Goal: Use online tool/utility: Utilize a website feature to perform a specific function

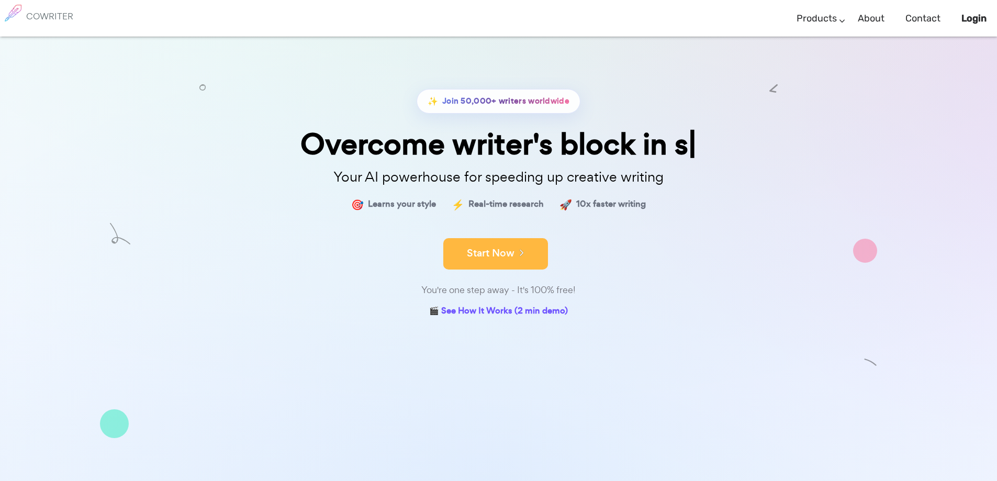
click at [498, 255] on button "Start Now" at bounding box center [495, 253] width 105 height 31
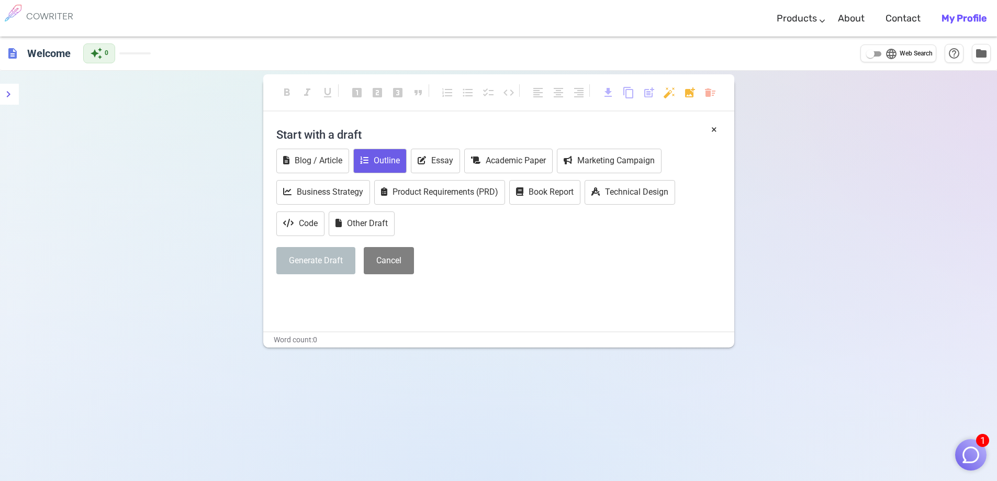
click at [394, 161] on button "Outline" at bounding box center [379, 161] width 53 height 25
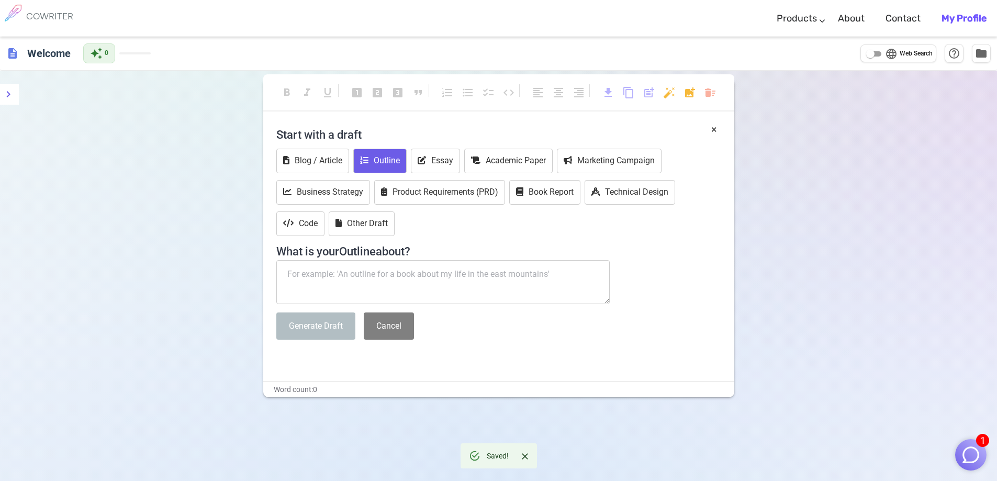
click at [400, 277] on textarea at bounding box center [443, 282] width 334 height 44
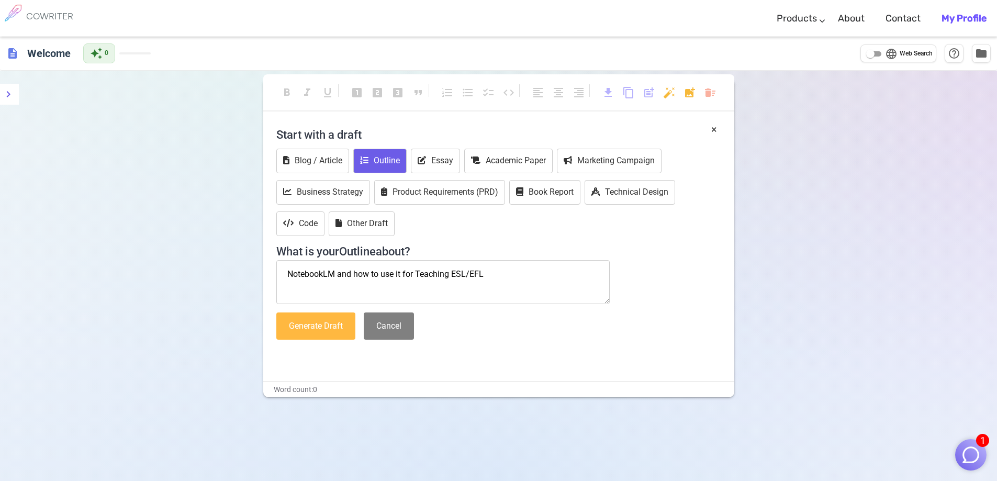
type textarea "NotebookLM and how to use it for Teaching ESL/EFL"
click at [315, 331] on button "Generate Draft" at bounding box center [315, 327] width 79 height 28
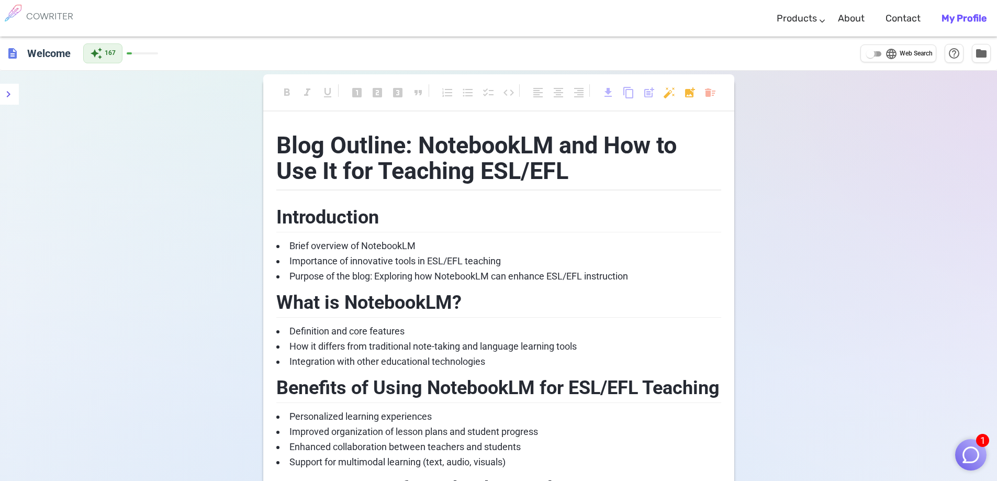
click at [872, 54] on input "language Web Search" at bounding box center [871, 54] width 38 height 13
checkbox input "true"
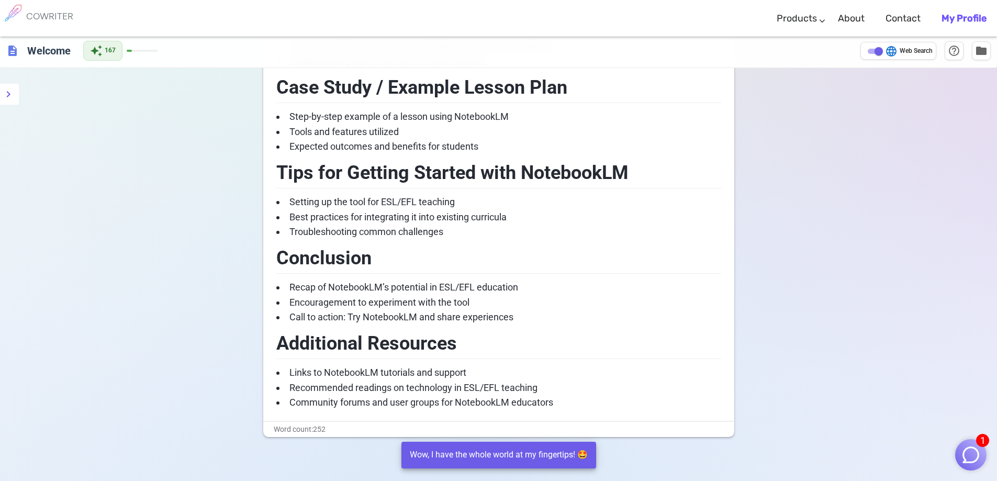
scroll to position [724, 0]
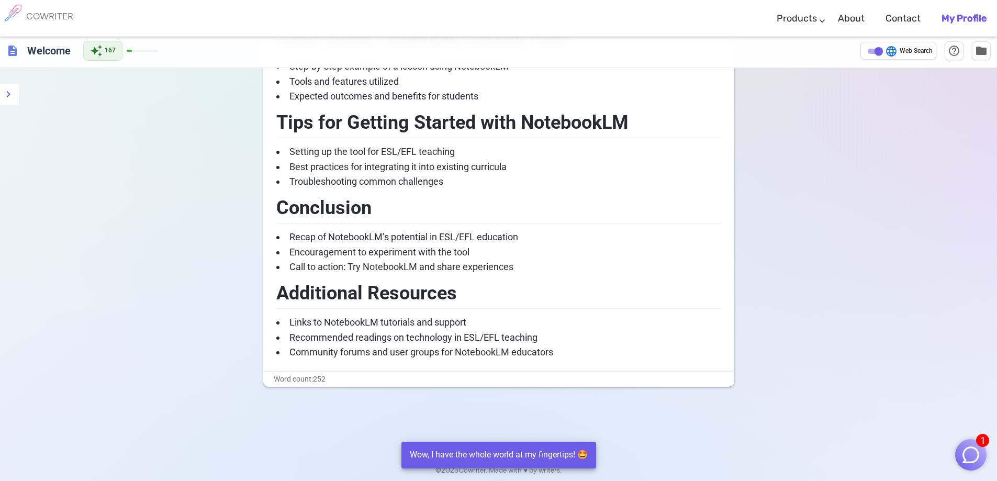
click at [548, 347] on span "Community forums and user groups for NotebookLM educators" at bounding box center [422, 352] width 264 height 11
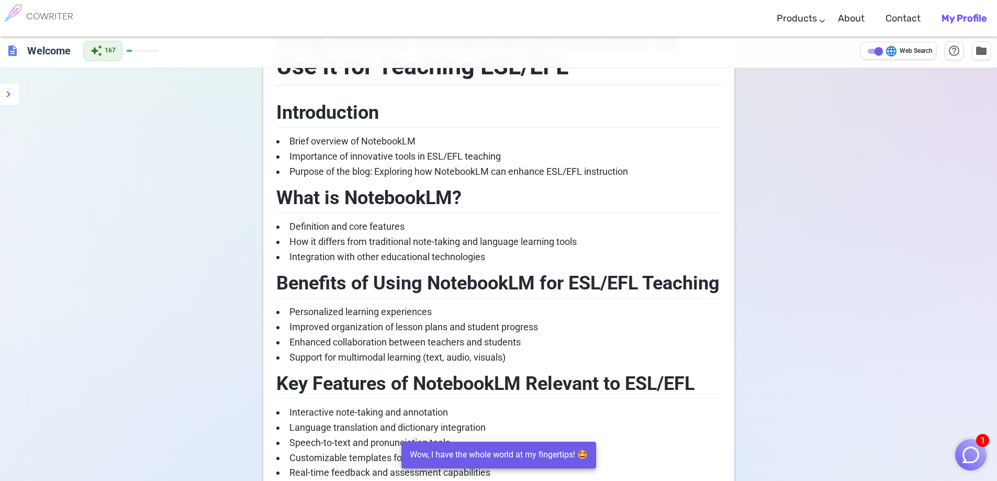
scroll to position [0, 0]
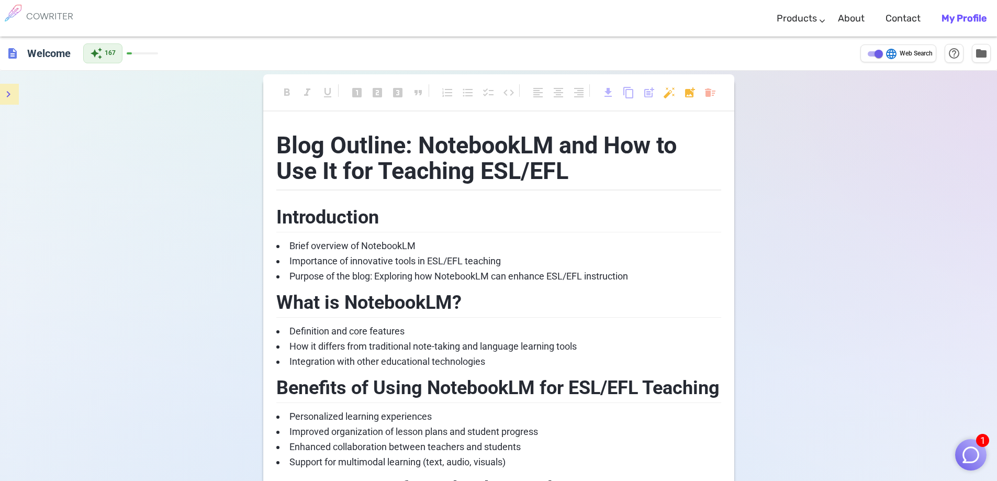
click at [14, 98] on icon "menu" at bounding box center [8, 94] width 13 height 13
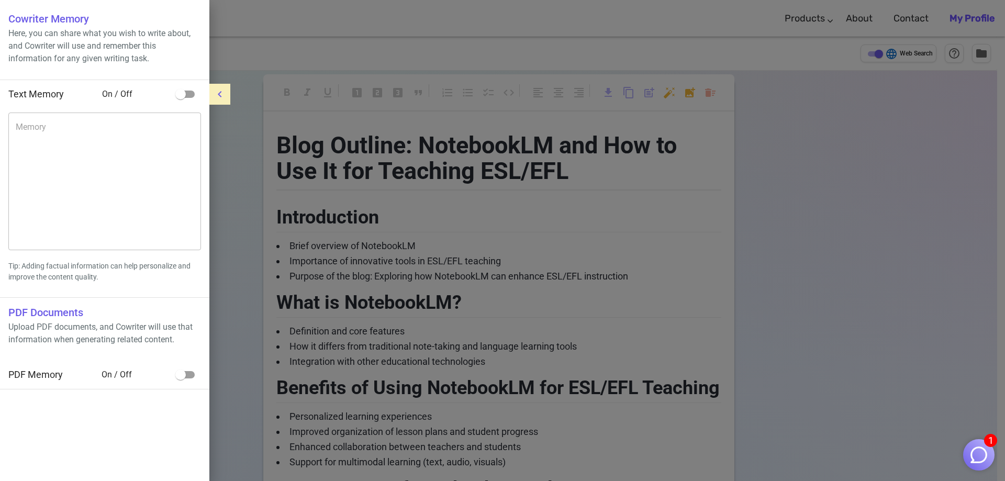
click at [218, 92] on icon "menu" at bounding box center [220, 94] width 13 height 13
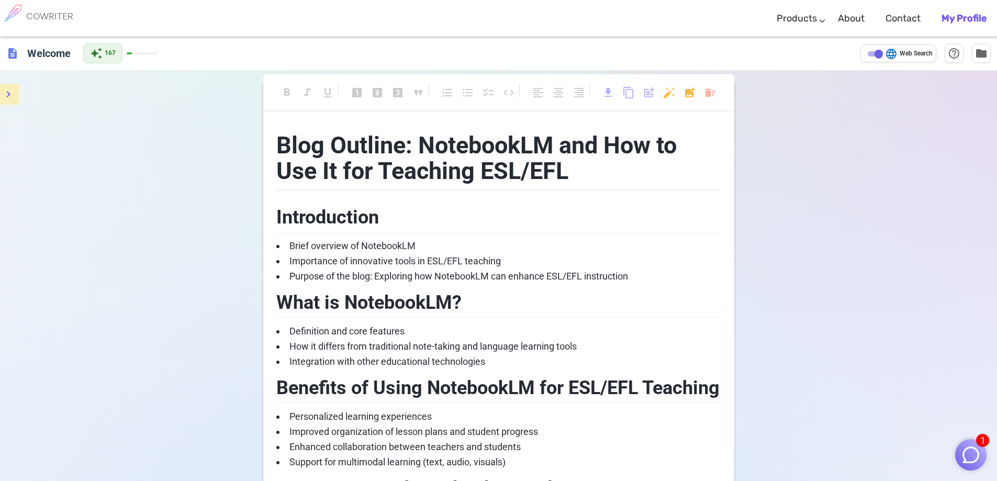
click at [541, 161] on span "Blog Outline: NotebookLM and How to Use It for Teaching ESL/EFL" at bounding box center [479, 158] width 406 height 54
click at [586, 176] on h1 "Blog Outline: NotebookLM and How to Use It for Teaching ESL/EFL" at bounding box center [498, 156] width 445 height 69
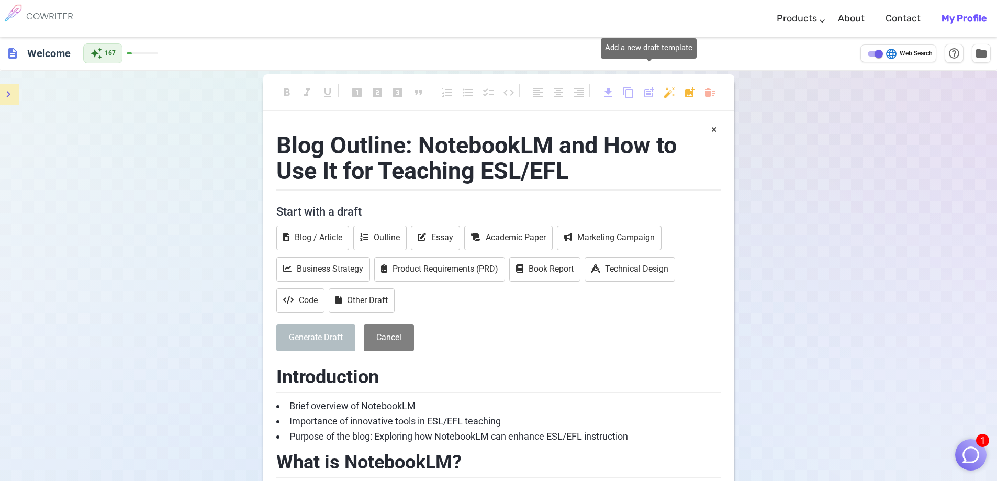
click at [649, 96] on span "post_add" at bounding box center [649, 92] width 13 height 13
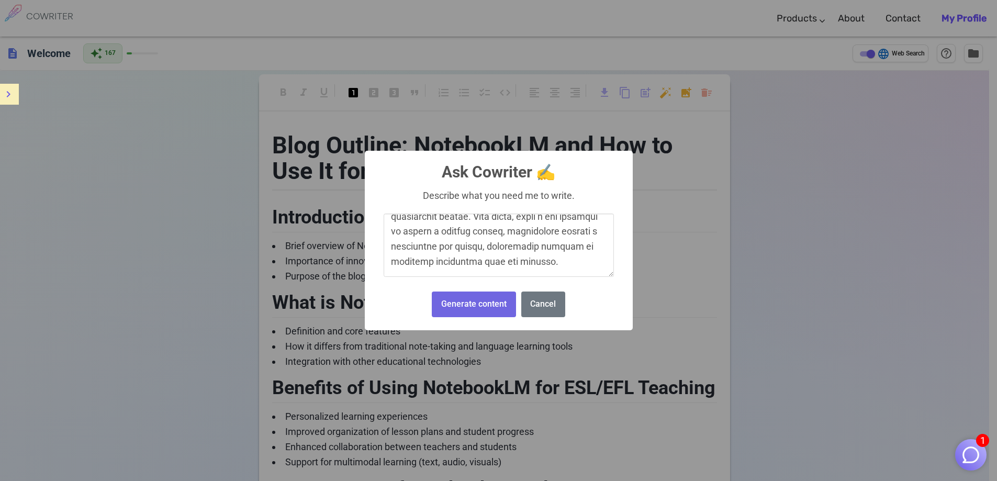
scroll to position [2891, 0]
type textarea "📘 Guía Docente: Uso de NotebookLM en la Enseñanza de Inglés 1. ¿Qué es Notebook…"
click at [491, 305] on button "Generate content" at bounding box center [474, 305] width 84 height 26
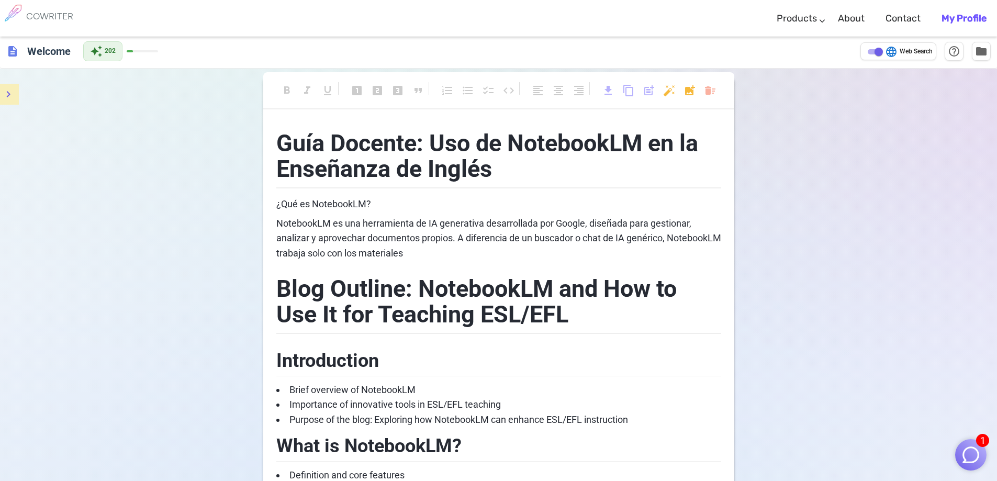
scroll to position [0, 0]
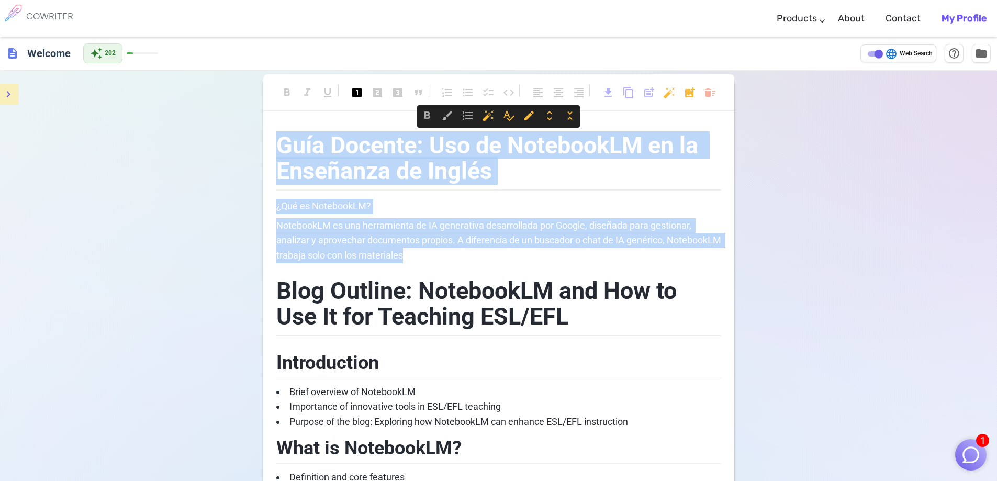
drag, startPoint x: 485, startPoint y: 256, endPoint x: 224, endPoint y: 135, distance: 287.9
